Goal: Task Accomplishment & Management: Use online tool/utility

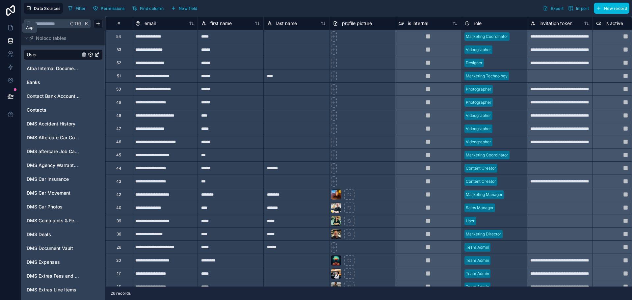
click at [11, 25] on icon at bounding box center [11, 27] width 4 height 5
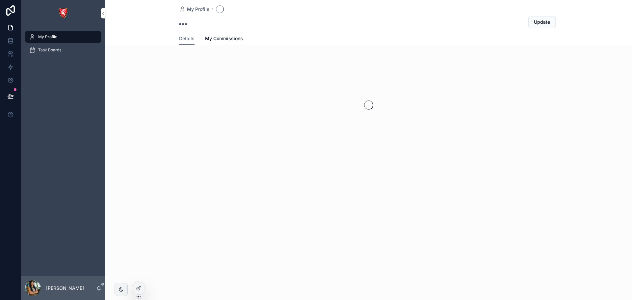
click at [61, 48] on span "Task Boards" at bounding box center [49, 49] width 23 height 5
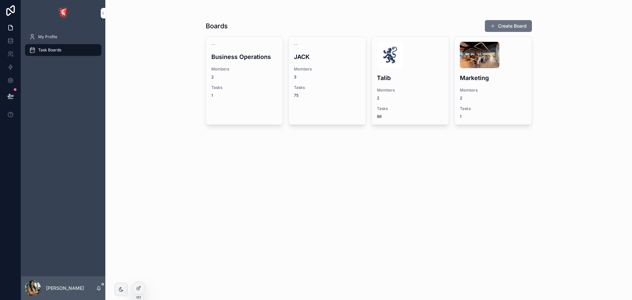
click at [253, 97] on div "1" at bounding box center [244, 95] width 66 height 5
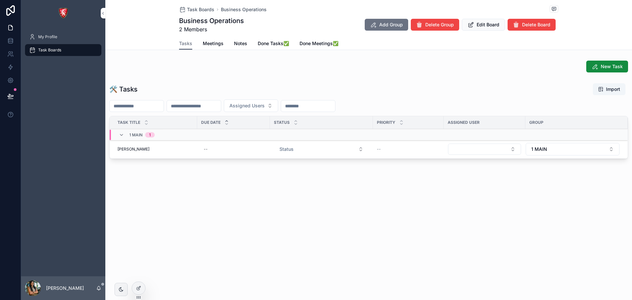
click at [554, 124] on div "Group" at bounding box center [576, 122] width 102 height 11
drag, startPoint x: 554, startPoint y: 124, endPoint x: 473, endPoint y: 128, distance: 81.1
click at [473, 128] on tr "Task Title Due Date Status Priority Assigned User Group" at bounding box center [369, 122] width 518 height 13
drag, startPoint x: 392, startPoint y: 128, endPoint x: 419, endPoint y: 128, distance: 26.3
click at [419, 128] on div "Priority" at bounding box center [408, 122] width 71 height 13
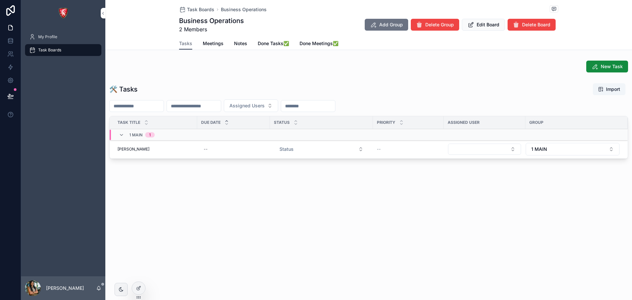
drag, startPoint x: 289, startPoint y: 125, endPoint x: 311, endPoint y: 125, distance: 21.7
click at [311, 125] on div "Status" at bounding box center [321, 122] width 103 height 13
click at [554, 148] on button "1 MAIN" at bounding box center [573, 149] width 94 height 13
click at [557, 83] on div "🛠 Tasks Import" at bounding box center [368, 89] width 519 height 13
click at [385, 27] on span "Add Group" at bounding box center [391, 24] width 24 height 7
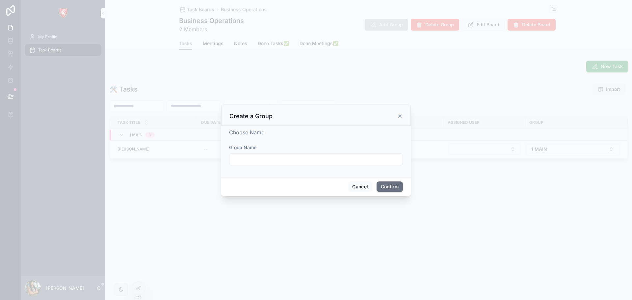
click at [398, 114] on icon at bounding box center [399, 116] width 5 height 5
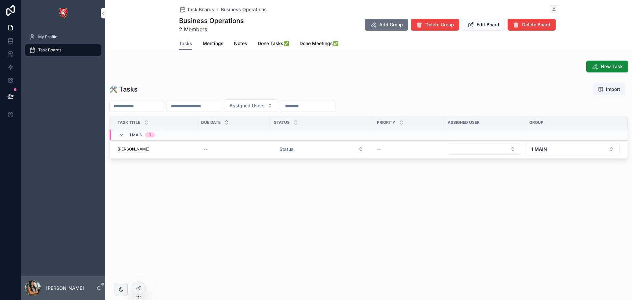
click at [210, 39] on link "Meetings" at bounding box center [213, 44] width 21 height 13
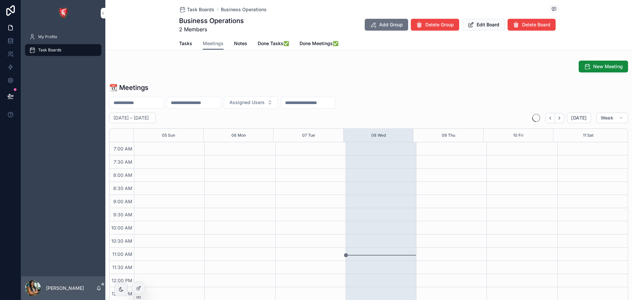
scroll to position [184, 0]
click at [584, 67] on icon "scrollable content" at bounding box center [587, 66] width 7 height 7
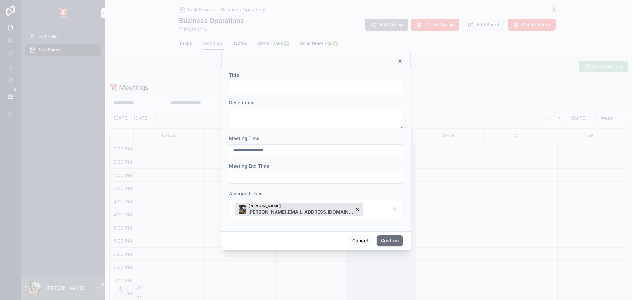
click at [233, 85] on input "text" at bounding box center [315, 86] width 173 height 9
